Goal: Task Accomplishment & Management: Use online tool/utility

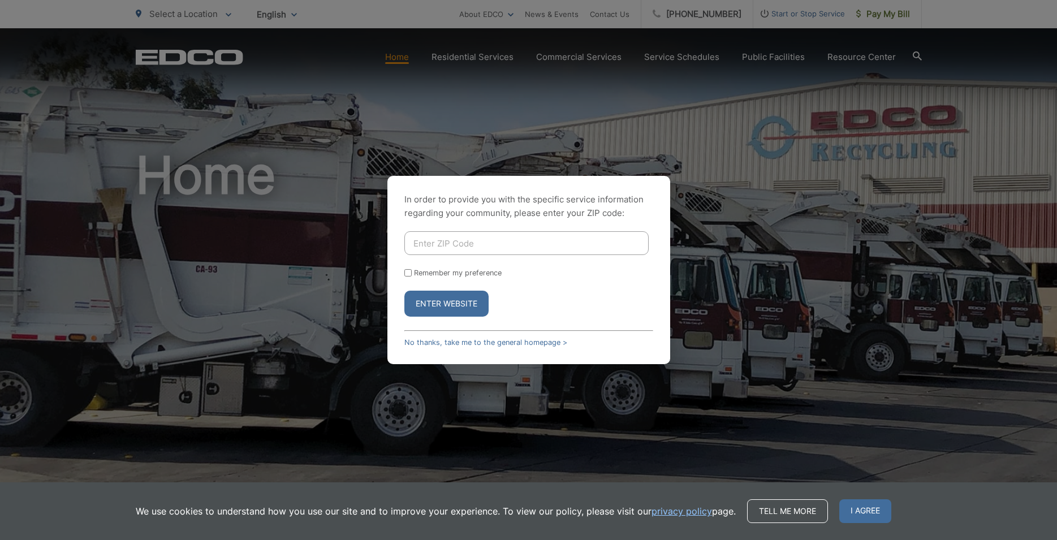
click at [481, 245] on input "Enter ZIP Code" at bounding box center [526, 243] width 244 height 24
type input "91916"
click at [407, 273] on input "Remember my preference" at bounding box center [407, 272] width 7 height 7
checkbox input "true"
click at [423, 301] on button "Enter Website" at bounding box center [446, 304] width 84 height 26
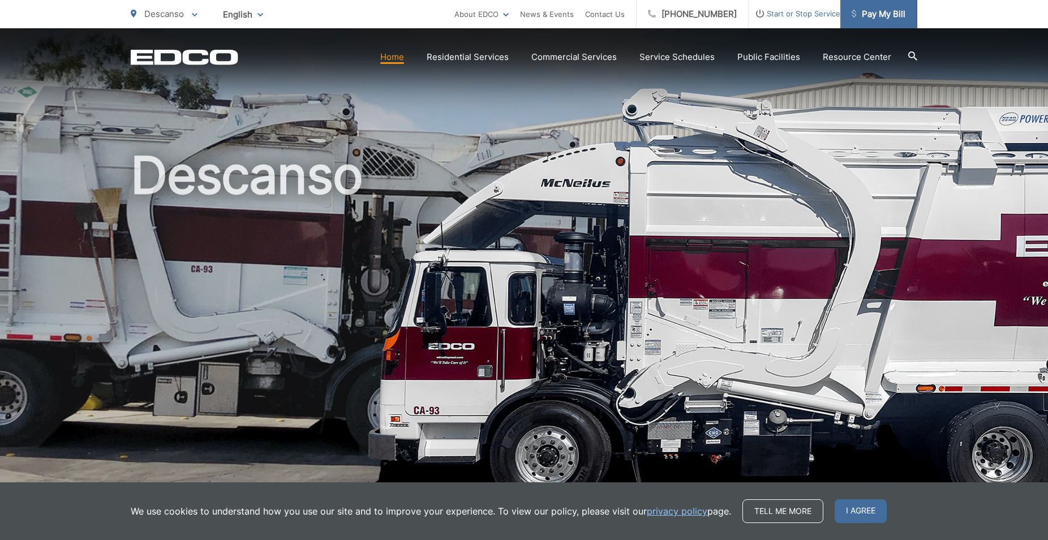
click at [876, 16] on span "Pay My Bill" at bounding box center [878, 14] width 54 height 14
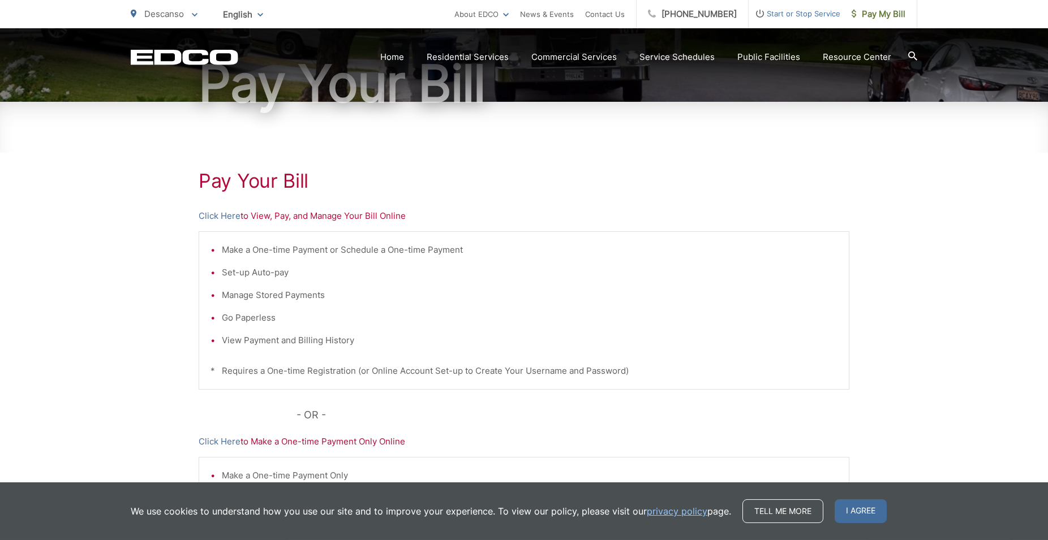
scroll to position [173, 0]
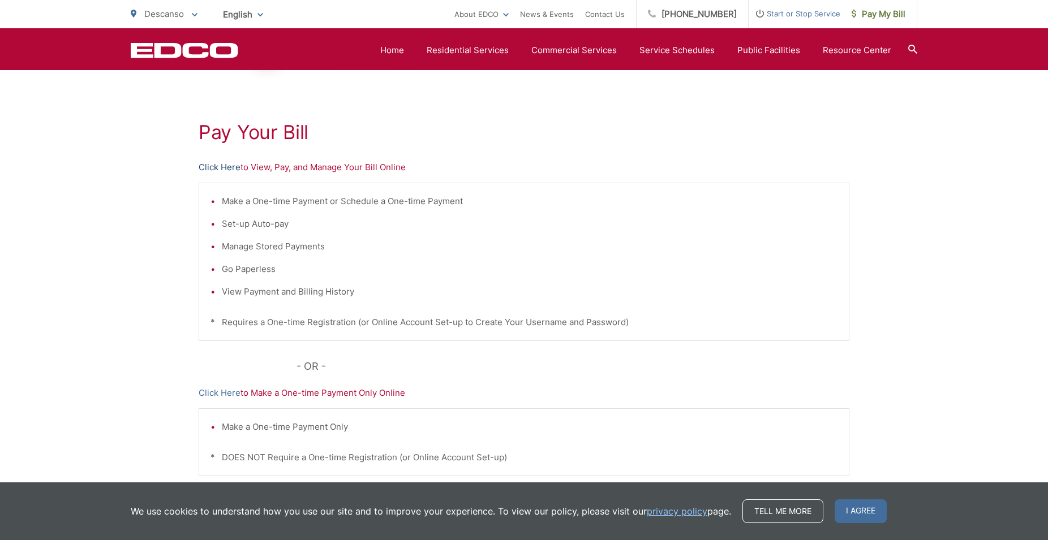
click at [225, 167] on link "Click Here" at bounding box center [220, 168] width 42 height 14
